Goal: Task Accomplishment & Management: Manage account settings

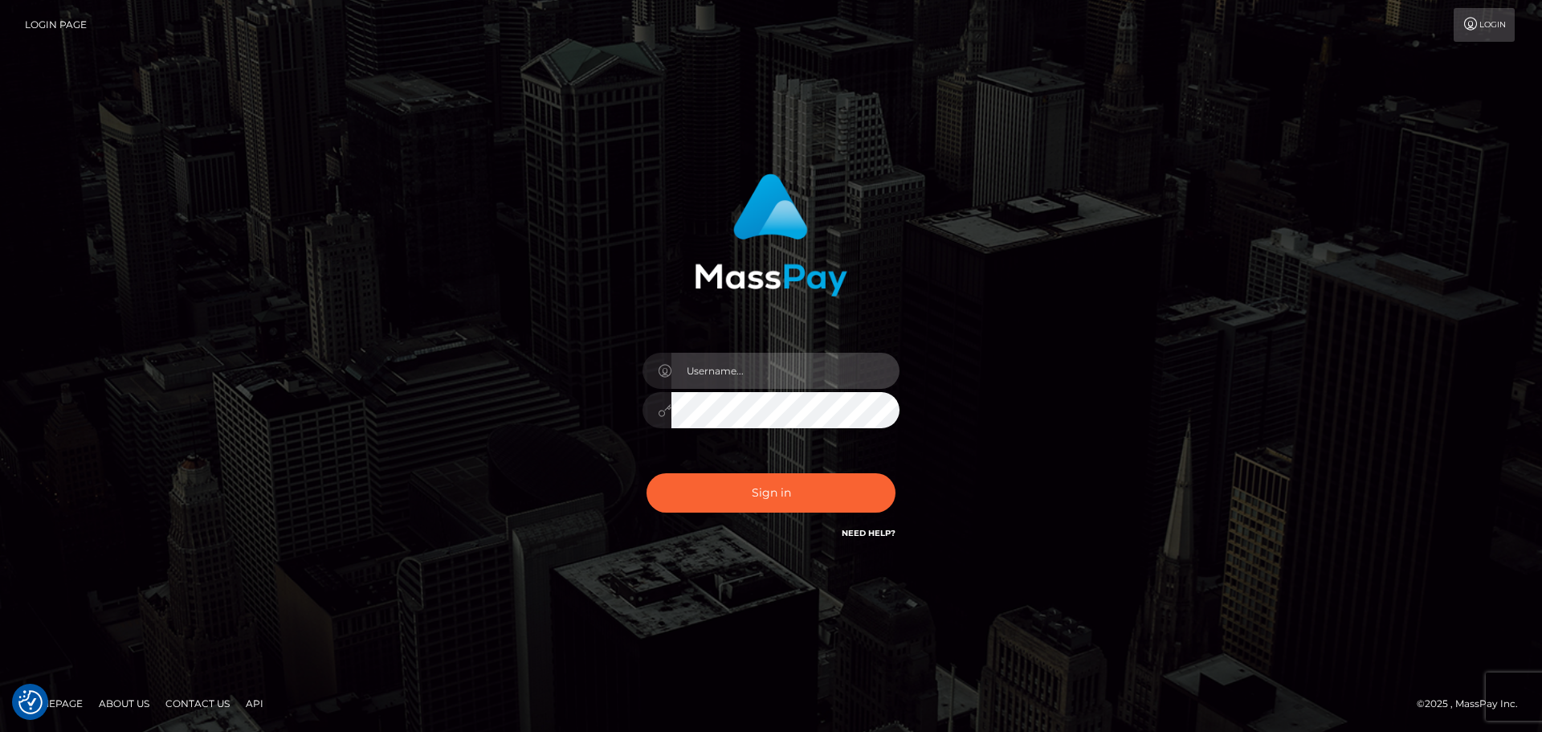
click at [772, 379] on input "text" at bounding box center [786, 371] width 228 height 36
type input "pschroll"
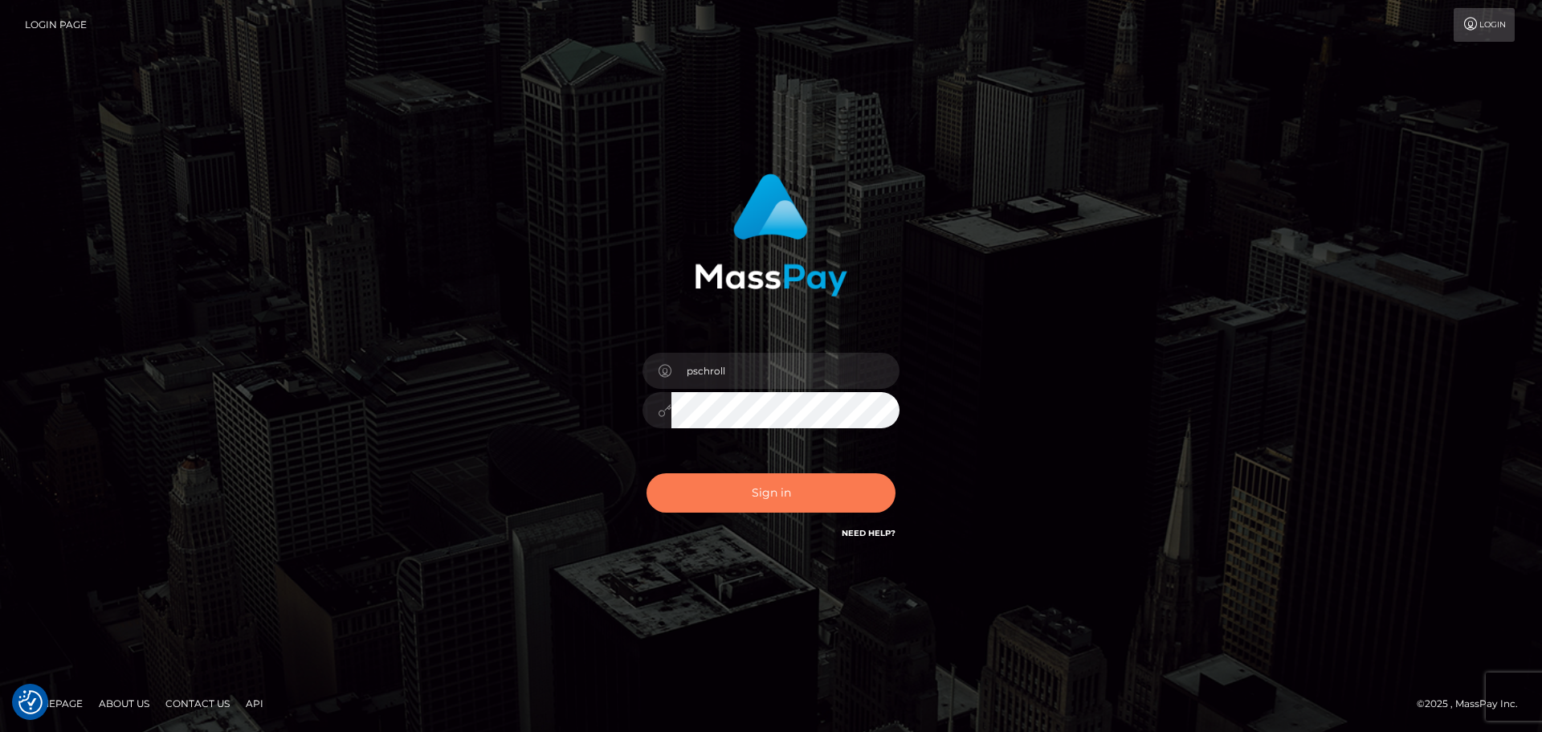
click at [774, 493] on button "Sign in" at bounding box center [771, 492] width 249 height 39
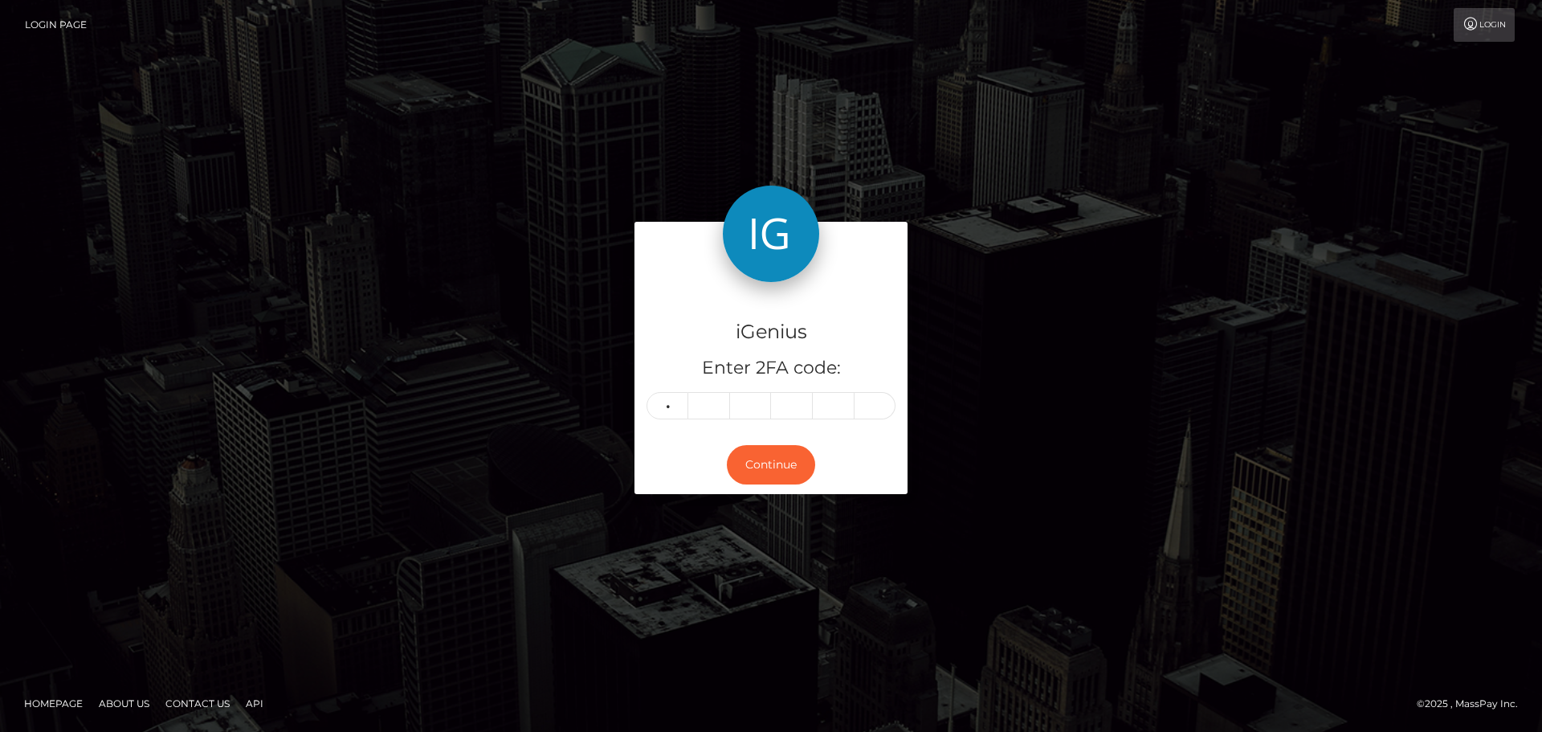
type input "3"
type input "4"
type input "5"
type input "8"
type input "5"
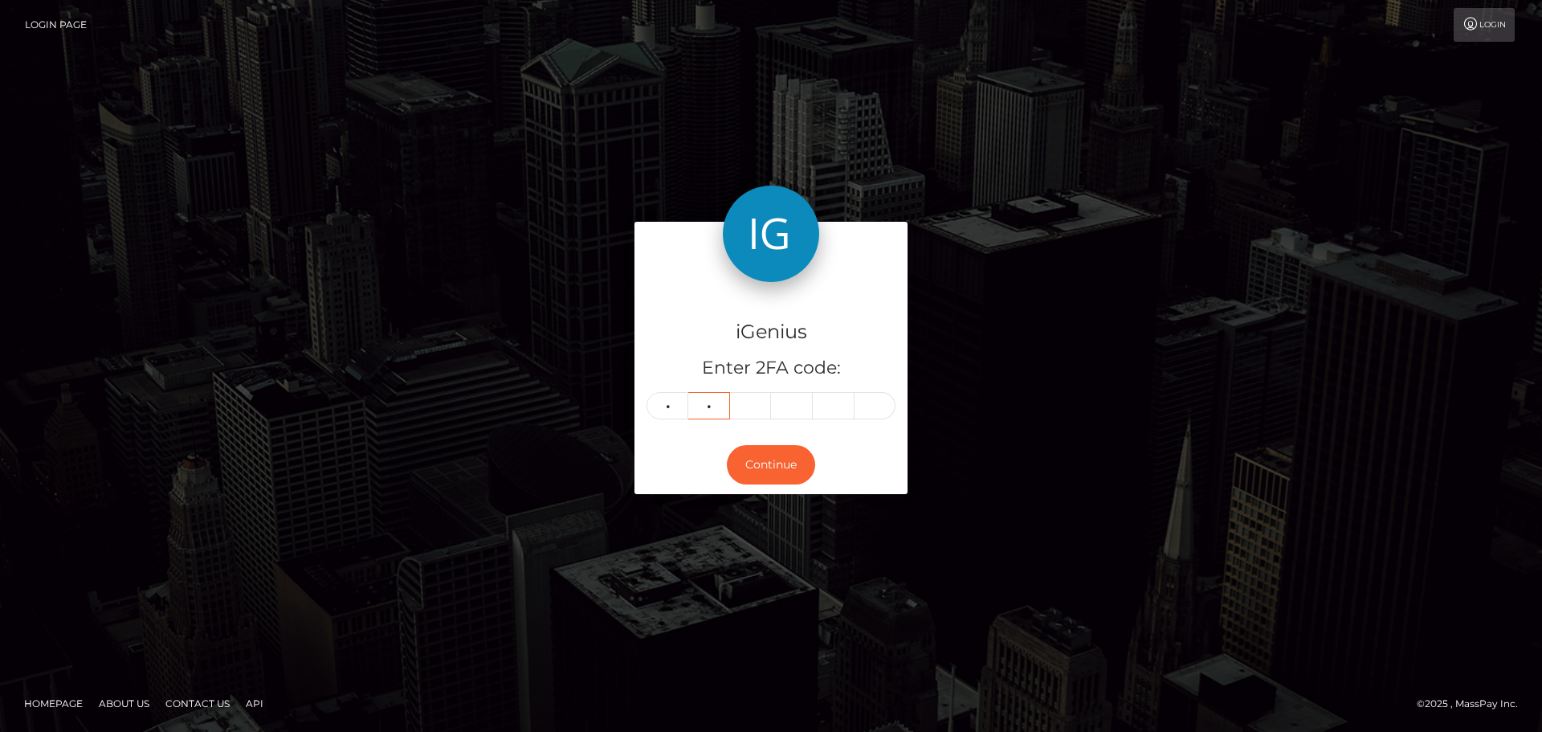
type input "2"
type input "4"
type input "0"
type input "4"
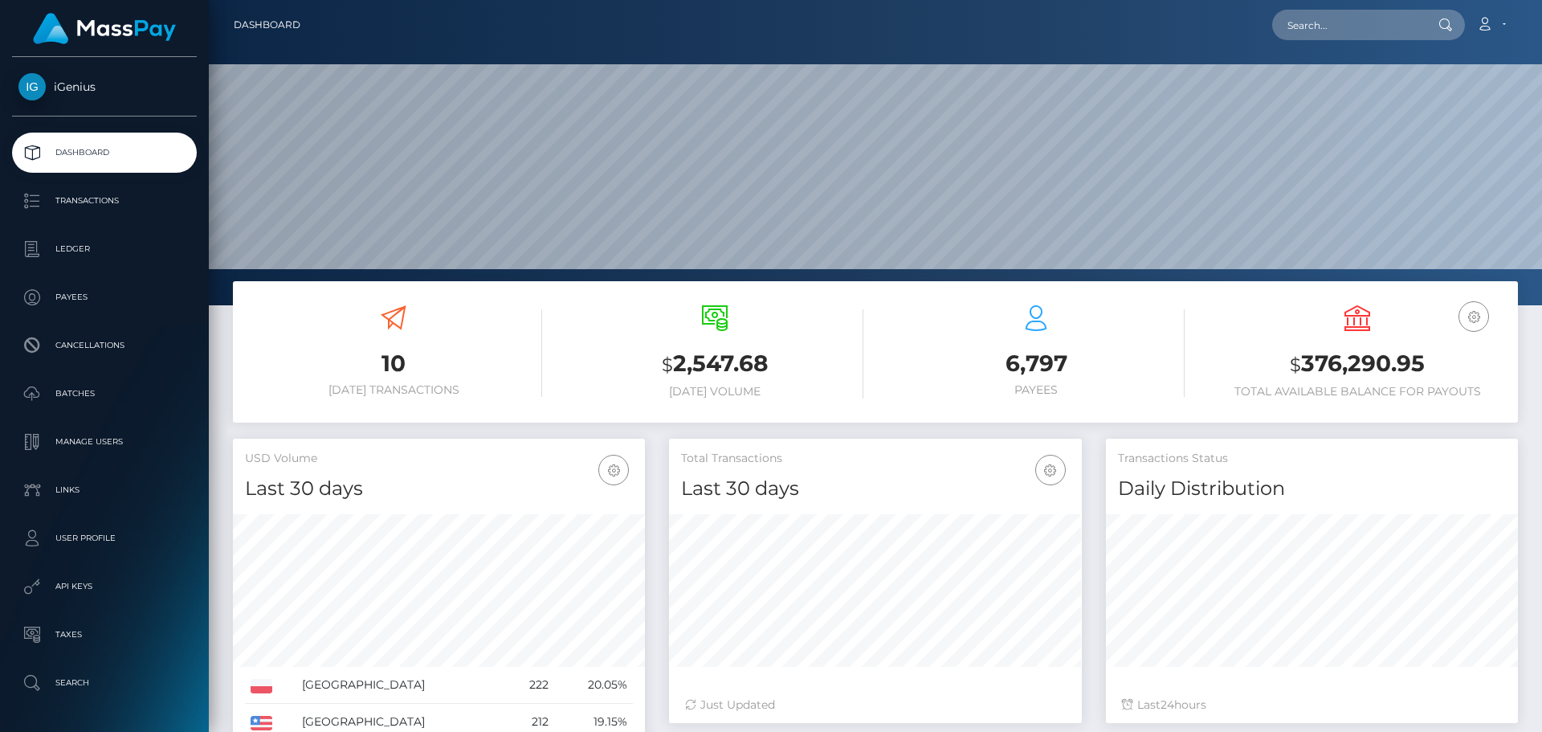
scroll to position [285, 413]
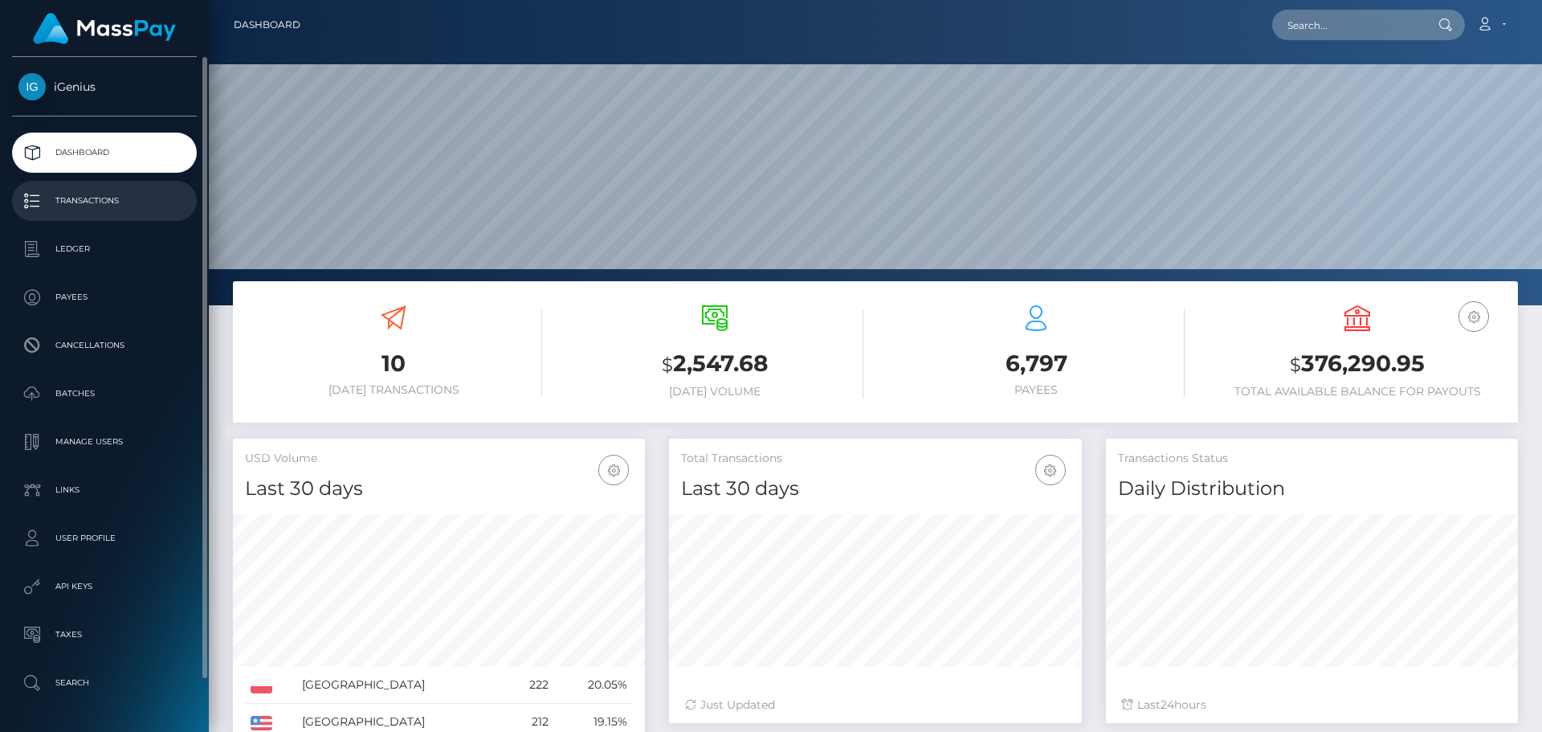
click at [94, 203] on p "Transactions" at bounding box center [104, 201] width 172 height 24
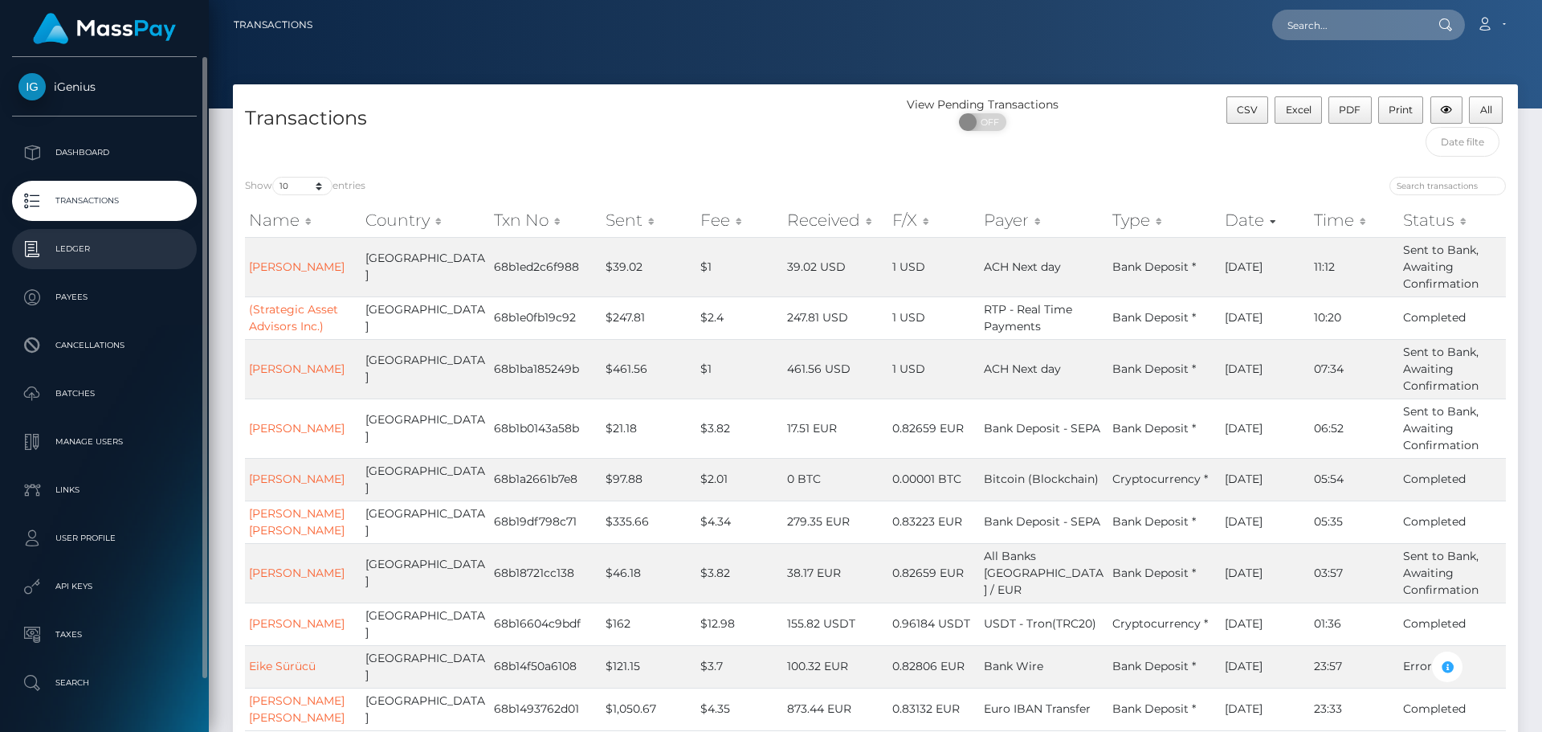
click at [70, 255] on p "Ledger" at bounding box center [104, 249] width 172 height 24
